Goal: Purchase product/service

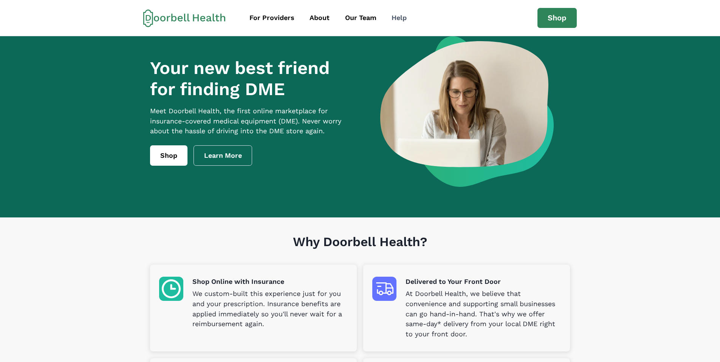
click at [396, 16] on div "Help" at bounding box center [399, 18] width 15 height 10
click at [365, 14] on div "Our Team" at bounding box center [360, 18] width 31 height 10
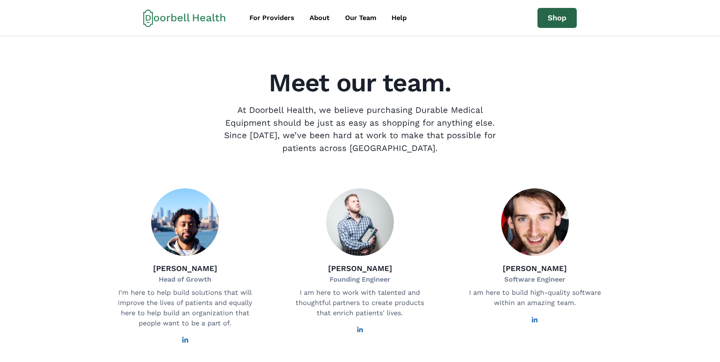
click at [545, 18] on link "Shop" at bounding box center [556, 18] width 39 height 20
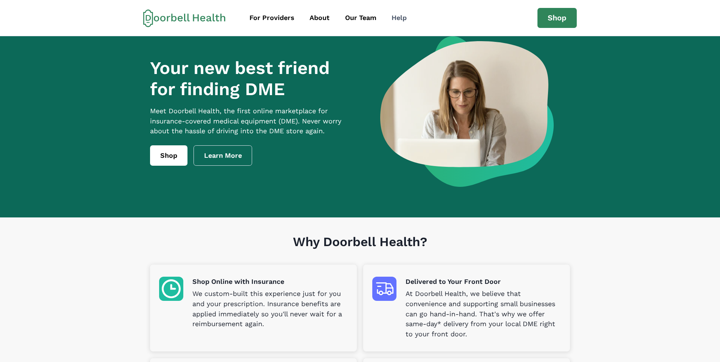
click at [395, 15] on div "Help" at bounding box center [399, 18] width 15 height 10
click at [184, 166] on link "Shop" at bounding box center [168, 156] width 37 height 20
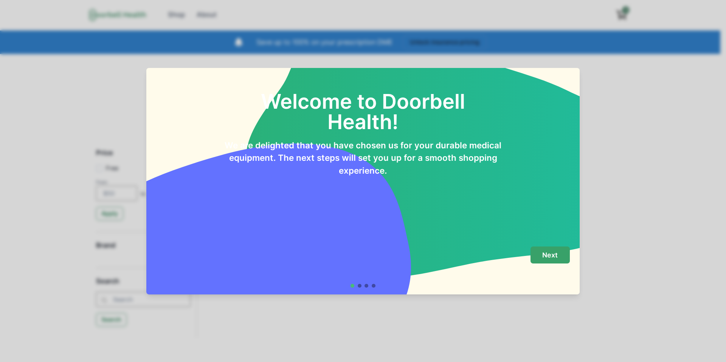
click at [549, 253] on p "Next" at bounding box center [549, 255] width 15 height 8
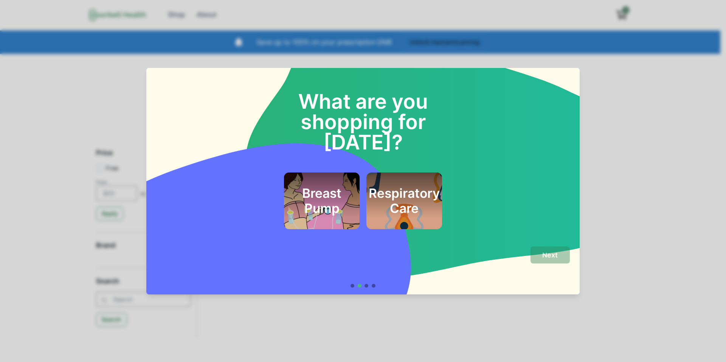
click at [334, 186] on h2 "Breast Pump" at bounding box center [321, 201] width 55 height 31
click at [553, 248] on button "Next" at bounding box center [549, 255] width 39 height 17
